Goal: Information Seeking & Learning: Learn about a topic

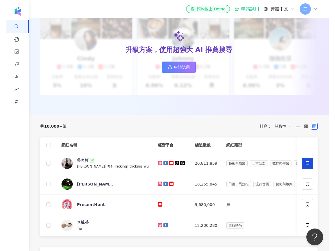
scroll to position [204, 0]
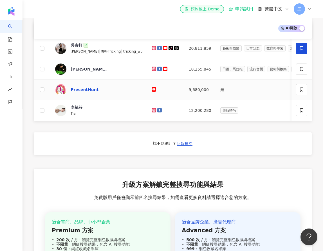
click at [75, 91] on div "PresentHunt" at bounding box center [85, 90] width 28 height 6
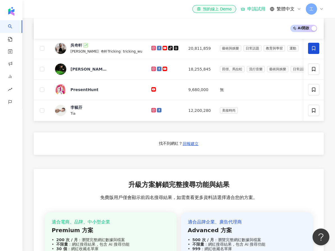
scroll to position [205, 0]
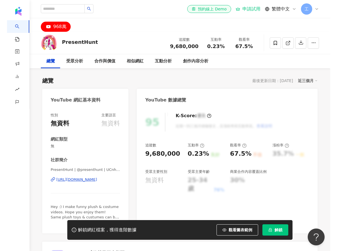
scroll to position [6, 0]
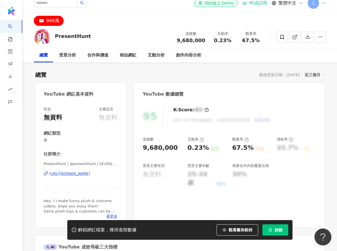
click at [260, 153] on div "追蹤數 9,680,000 互動率 0.23% 良好 觀看率 67.5% 不佳 漲粉率 35.7% 一般 受眾主要性別 無資料 受眾主要年齡 25-34 歲 …" at bounding box center [229, 162] width 173 height 50
drag, startPoint x: 230, startPoint y: 233, endPoint x: 236, endPoint y: 227, distance: 8.4
click at [230, 232] on button "觀看圖表範例" at bounding box center [237, 229] width 42 height 11
click at [236, 227] on button "觀看圖表範例" at bounding box center [237, 229] width 42 height 11
click at [195, 147] on div "0.23%" at bounding box center [197, 148] width 21 height 9
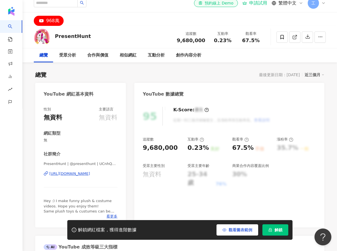
click at [236, 225] on button "觀看圖表範例" at bounding box center [237, 229] width 42 height 11
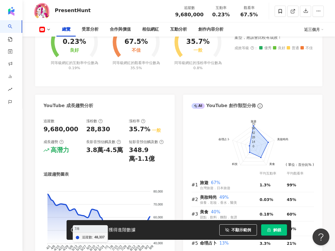
scroll to position [344, 0]
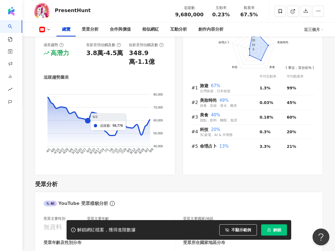
click at [88, 117] on icon "80,000 80,000 70,000 70,000 60,000 60,000 50,000 50,000 40,000 40,000 4/1 4/1 4…" at bounding box center [105, 124] width 123 height 76
drag, startPoint x: 97, startPoint y: 123, endPoint x: 80, endPoint y: 120, distance: 16.9
click at [80, 120] on icon "80,000 80,000 70,000 70,000 60,000 60,000 50,000 50,000 40,000 40,000 4/1 4/1 4…" at bounding box center [105, 124] width 123 height 76
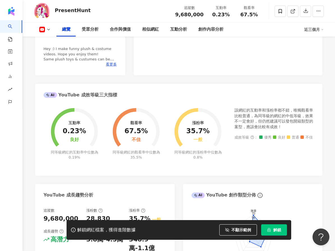
scroll to position [0, 0]
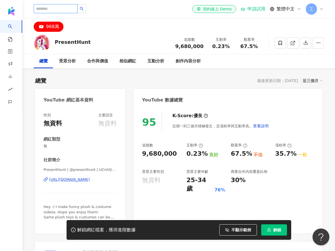
click at [72, 9] on input "search" at bounding box center [56, 8] width 44 height 9
type input "***"
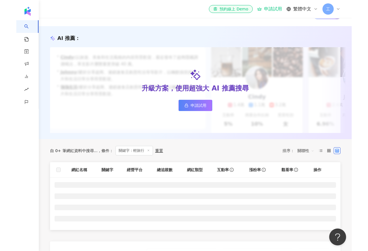
scroll to position [48, 0]
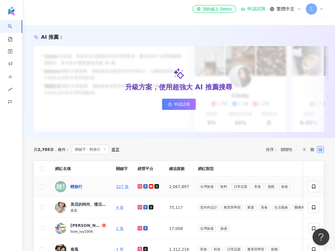
click at [75, 189] on div "輕旅行" at bounding box center [77, 187] width 12 height 6
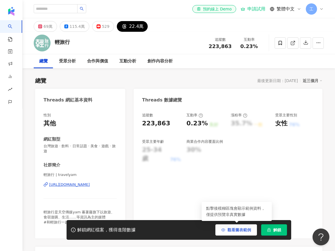
click at [246, 233] on button "觀看圖表範例" at bounding box center [237, 229] width 42 height 11
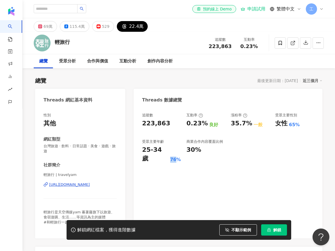
drag, startPoint x: 174, startPoint y: 150, endPoint x: 167, endPoint y: 151, distance: 7.4
click at [167, 151] on div "25-34 歲 76%" at bounding box center [161, 154] width 39 height 17
click at [169, 152] on div "25-34 歲 76%" at bounding box center [161, 154] width 39 height 17
drag, startPoint x: 169, startPoint y: 125, endPoint x: 144, endPoint y: 122, distance: 25.8
click at [144, 122] on div "223,863" at bounding box center [161, 123] width 39 height 9
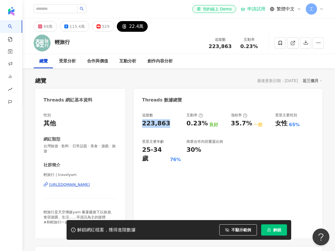
click at [148, 124] on div "223,863" at bounding box center [156, 123] width 28 height 9
click at [152, 62] on div "創作內容分析" at bounding box center [160, 61] width 25 height 7
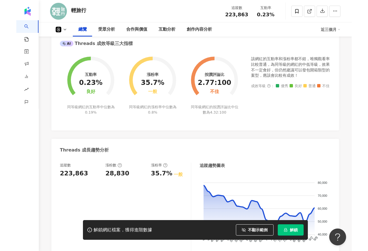
scroll to position [178, 0]
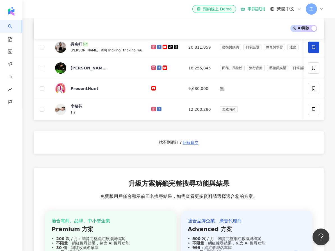
click at [315, 7] on span "工" at bounding box center [311, 8] width 11 height 11
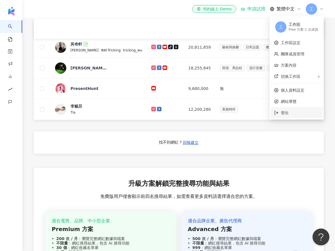
click at [290, 111] on span "登出" at bounding box center [300, 113] width 39 height 6
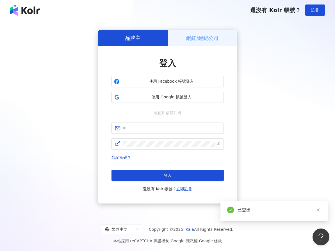
click at [36, 10] on img at bounding box center [25, 9] width 30 height 11
click at [31, 13] on img at bounding box center [25, 9] width 30 height 11
click at [55, 24] on div "品牌主 網紅/經紀公司 登入 使用 Facebook 帳號登入 使用 Google 帳號登入 或使用信箱註冊 忘記密碼？ 登入 還沒有 Kolr 帳號？ 立即…" at bounding box center [167, 116] width 335 height 193
click at [33, 11] on img at bounding box center [25, 9] width 30 height 11
